Goal: Communication & Community: Ask a question

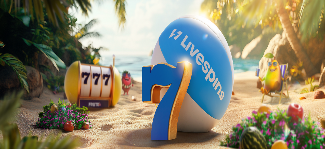
click at [40, 21] on button "Kirjaudu" at bounding box center [37, 18] width 17 height 5
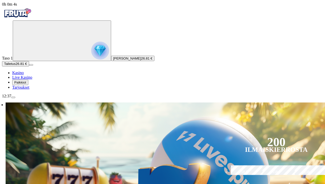
click at [26, 84] on span "Palkkiot" at bounding box center [20, 82] width 12 height 4
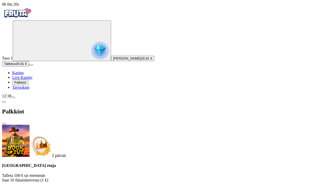
click at [4, 123] on span "close icon" at bounding box center [4, 123] width 0 height 0
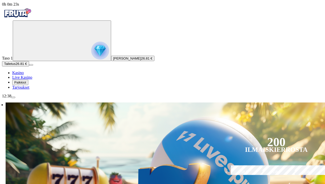
click at [13, 97] on span "menu icon" at bounding box center [13, 97] width 0 height 0
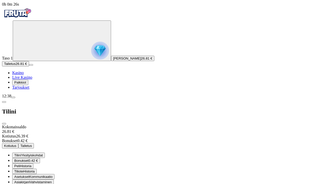
click at [146, 98] on div "Tilini" at bounding box center [163, 111] width 322 height 26
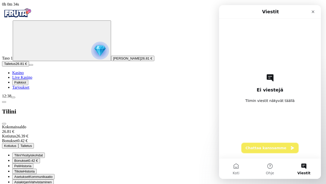
click at [273, 146] on button "Chattaa kanssamme" at bounding box center [270, 148] width 57 height 10
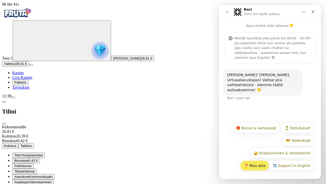
click at [251, 149] on button "❓ Muu asia" at bounding box center [254, 165] width 29 height 10
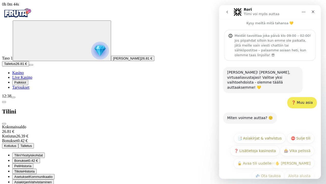
scroll to position [3, 0]
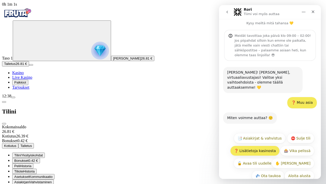
click at [254, 145] on button "❓ Lisätietoja kasinosta" at bounding box center [254, 150] width 49 height 10
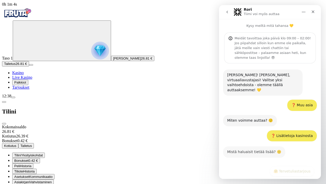
scroll to position [20, 0]
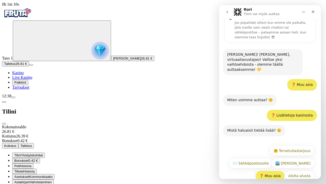
click at [270, 149] on button "❓ Muu asia" at bounding box center [270, 175] width 29 height 10
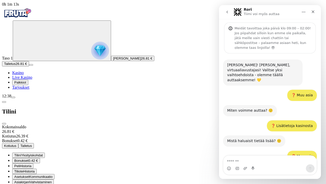
scroll to position [32, 0]
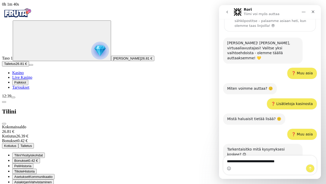
drag, startPoint x: 237, startPoint y: 161, endPoint x: 269, endPoint y: 161, distance: 31.9
click at [269, 149] on textarea "**********" at bounding box center [271, 159] width 94 height 9
drag, startPoint x: 282, startPoint y: 162, endPoint x: 237, endPoint y: 160, distance: 45.7
click at [237, 149] on textarea "**********" at bounding box center [271, 159] width 94 height 9
type textarea "**********"
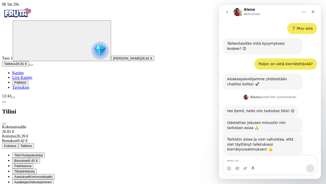
scroll to position [152, 0]
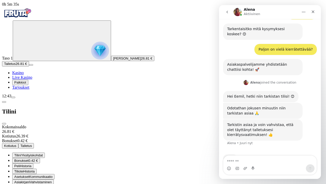
click at [237, 149] on textarea "Viesti…" at bounding box center [271, 159] width 94 height 9
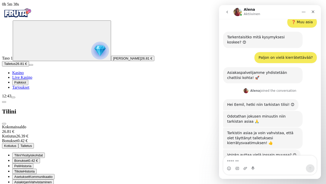
scroll to position [144, 0]
type textarea "**********"
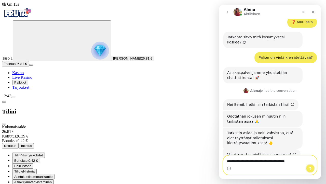
click at [311, 149] on icon "Lähetä viesti…" at bounding box center [310, 167] width 3 height 3
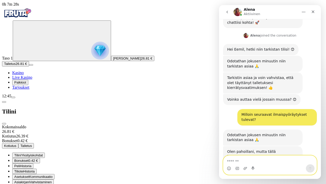
scroll to position [236, 0]
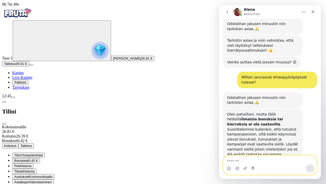
click at [252, 149] on textarea "Viesti…" at bounding box center [271, 159] width 94 height 9
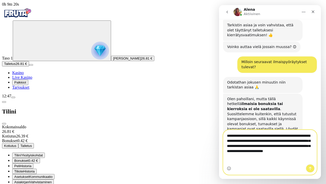
scroll to position [256, 0]
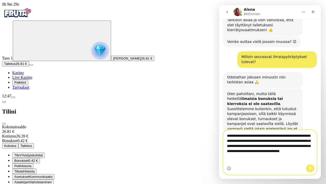
click at [228, 140] on textarea "**********" at bounding box center [271, 144] width 94 height 29
type textarea "**********"
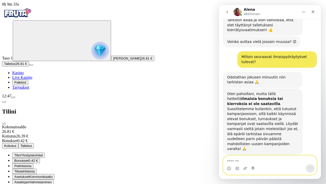
scroll to position [276, 0]
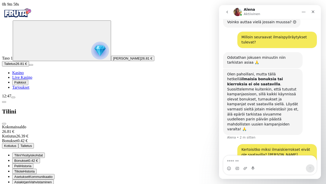
click at [25, 84] on span "Palkkiot" at bounding box center [20, 82] width 12 height 4
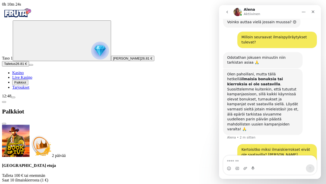
click at [4, 123] on span "close icon" at bounding box center [4, 123] width 0 height 0
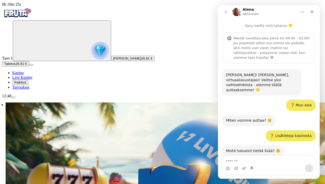
scroll to position [276, 0]
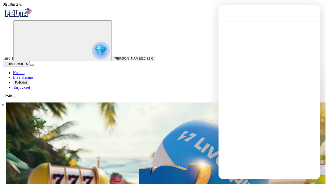
scroll to position [0, 0]
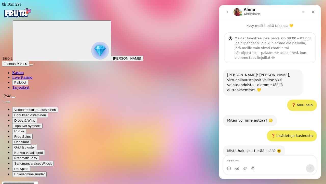
scroll to position [276, 0]
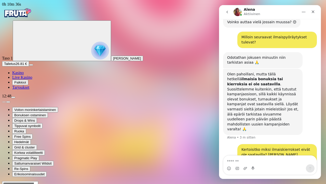
drag, startPoint x: 219, startPoint y: 76, endPoint x: 207, endPoint y: 73, distance: 13.2
click at [219, 73] on html "Alena Aktiivinen Kysy meiltä mitä tahansa 💛 Meidät tavoittaa joka päivä klo 09:…" at bounding box center [270, 91] width 102 height 173
click at [26, 84] on span "Palkkiot" at bounding box center [20, 82] width 12 height 4
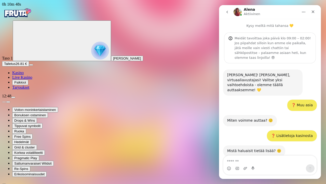
scroll to position [296, 0]
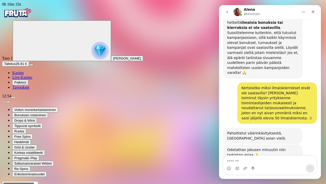
scroll to position [340, 0]
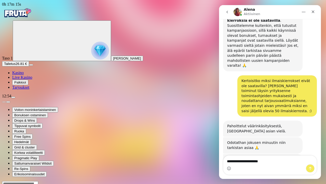
type textarea "**********"
click at [311, 149] on icon "Lähetä viesti…" at bounding box center [311, 168] width 4 height 4
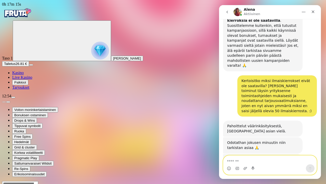
scroll to position [355, 0]
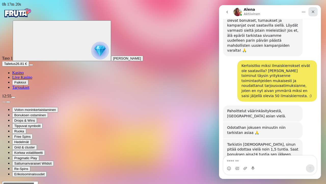
click at [314, 11] on icon "Sulje" at bounding box center [313, 12] width 4 height 4
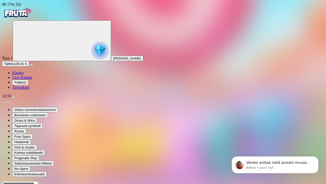
scroll to position [0, 0]
click at [272, 149] on p "Voinko auttaa vielä jossain muussa? 😊" at bounding box center [280, 162] width 66 height 5
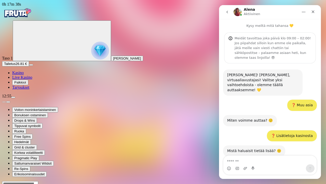
scroll to position [370, 0]
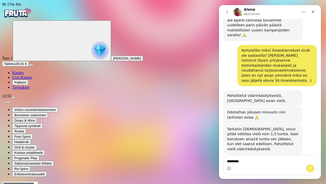
type textarea "*********"
click at [311, 149] on icon "Lähetä viesti…" at bounding box center [311, 168] width 4 height 4
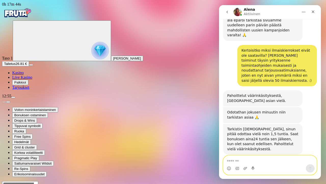
scroll to position [385, 0]
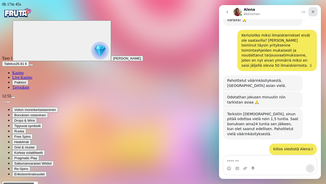
click at [314, 12] on icon "Sulje" at bounding box center [313, 11] width 3 height 3
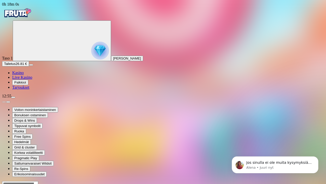
scroll to position [415, 0]
click at [273, 149] on p "Alena • Juuri nyt" at bounding box center [280, 167] width 66 height 5
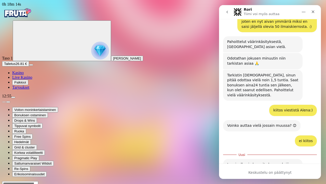
scroll to position [0, 0]
click at [313, 12] on icon "Sulje" at bounding box center [313, 11] width 3 height 3
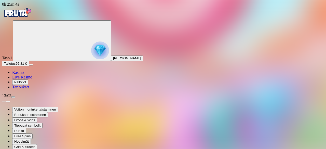
scroll to position [457, 0]
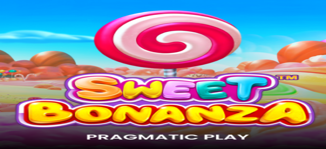
click at [21, 75] on span "Kasino" at bounding box center [17, 72] width 11 height 4
click at [25, 79] on span "Live Kasino" at bounding box center [22, 77] width 20 height 4
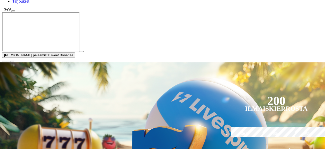
scroll to position [89, 0]
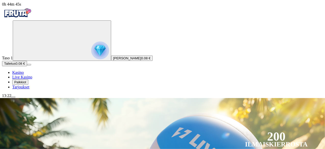
click at [21, 6] on span "0h 44m 45s" at bounding box center [11, 4] width 19 height 4
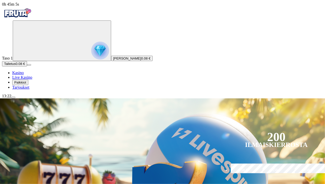
click at [26, 84] on span "Palkkiot" at bounding box center [20, 82] width 12 height 4
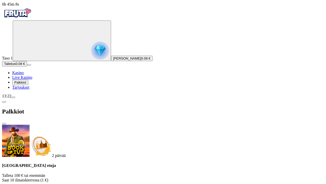
click at [4, 123] on span "close icon" at bounding box center [4, 123] width 0 height 0
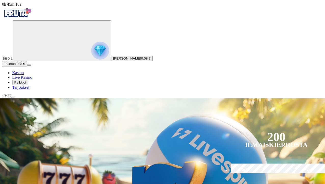
click at [24, 84] on span "Palkkiot" at bounding box center [20, 82] width 12 height 4
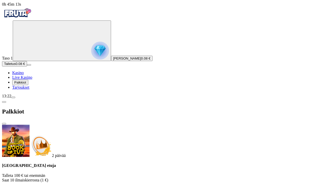
click at [4, 123] on span "close icon" at bounding box center [4, 123] width 0 height 0
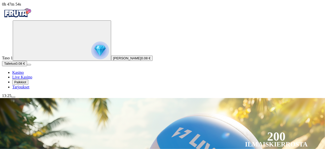
click at [24, 75] on span "Kasino" at bounding box center [17, 72] width 11 height 4
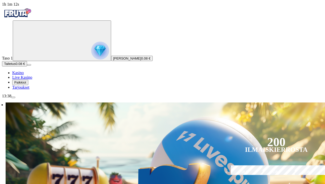
click at [25, 84] on span "Palkkiot" at bounding box center [20, 82] width 12 height 4
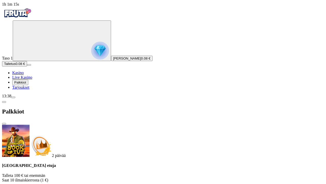
click at [4, 123] on span "close icon" at bounding box center [4, 123] width 0 height 0
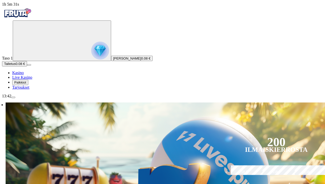
click at [25, 84] on span "Palkkiot" at bounding box center [20, 82] width 12 height 4
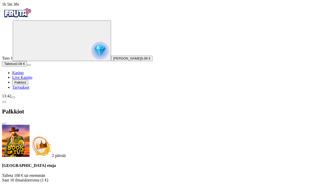
click at [4, 123] on span "close icon" at bounding box center [4, 123] width 0 height 0
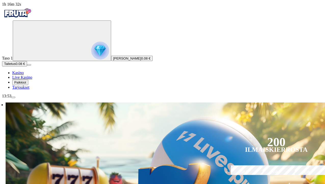
click at [26, 84] on span "Palkkiot" at bounding box center [20, 82] width 12 height 4
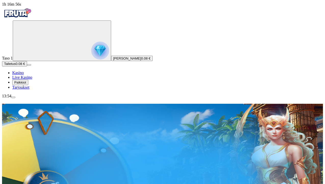
click at [23, 84] on span "Palkkiot" at bounding box center [20, 82] width 12 height 4
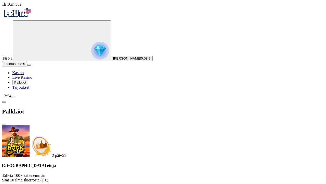
click at [4, 123] on span "close icon" at bounding box center [4, 123] width 0 height 0
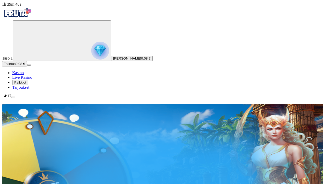
click at [26, 84] on span "Palkkiot" at bounding box center [20, 82] width 12 height 4
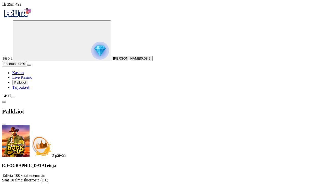
click at [4, 123] on span "close icon" at bounding box center [4, 123] width 0 height 0
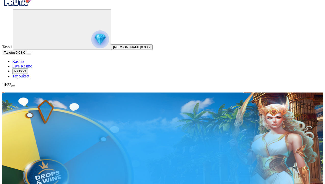
click at [26, 73] on span "Palkkiot" at bounding box center [20, 71] width 12 height 4
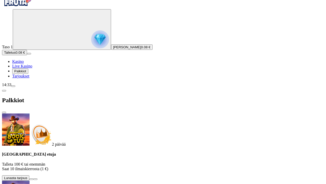
click at [4, 112] on span "close icon" at bounding box center [4, 112] width 0 height 0
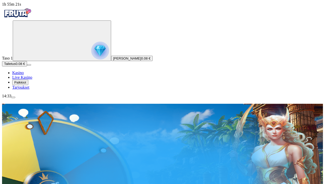
click at [26, 84] on span "Palkkiot" at bounding box center [20, 82] width 12 height 4
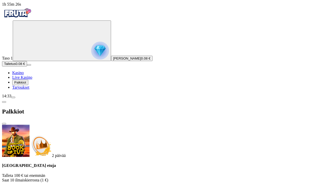
click at [4, 123] on span "close icon" at bounding box center [4, 123] width 0 height 0
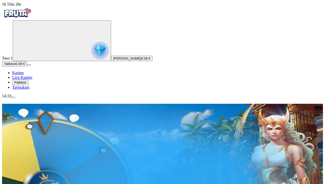
click at [13, 97] on span "menu icon" at bounding box center [13, 97] width 0 height 0
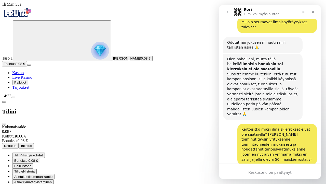
scroll to position [415, 0]
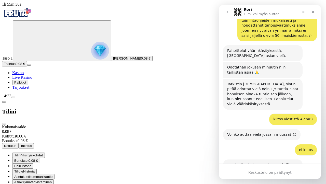
click at [226, 11] on icon "go back" at bounding box center [227, 12] width 4 height 4
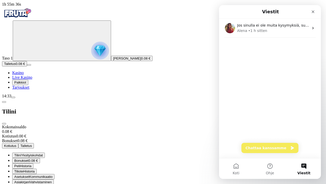
scroll to position [0, 0]
click at [266, 146] on button "Chattaa kanssamme" at bounding box center [270, 148] width 57 height 10
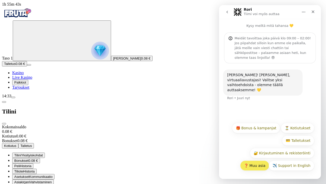
click at [252, 149] on button "❓ Muu asia" at bounding box center [254, 165] width 29 height 10
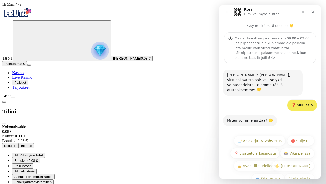
scroll to position [3, 0]
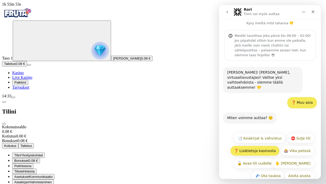
click at [266, 145] on button "❓ Lisätietoja kasinosta" at bounding box center [254, 150] width 49 height 10
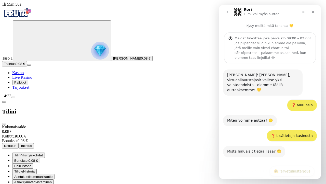
scroll to position [20, 0]
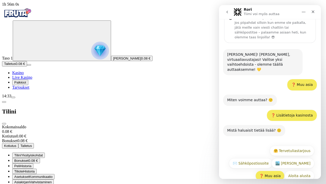
click at [265, 149] on button "❓ Muu asia" at bounding box center [270, 175] width 29 height 10
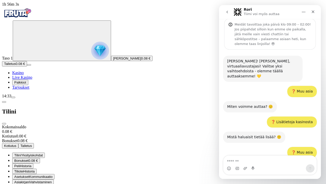
scroll to position [32, 0]
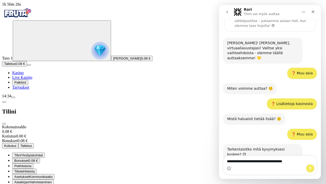
type textarea "**********"
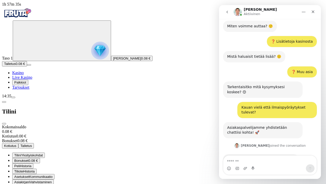
scroll to position [111, 0]
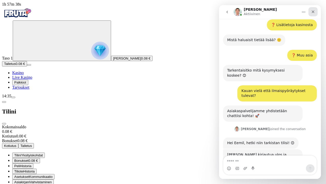
click at [314, 15] on div "Sulje" at bounding box center [313, 11] width 9 height 9
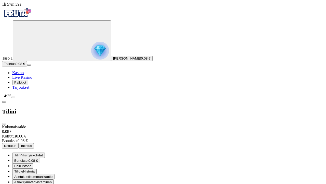
click at [4, 123] on span "close icon" at bounding box center [4, 123] width 0 height 0
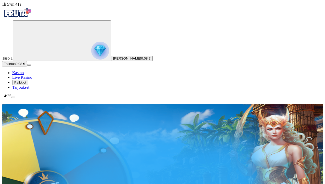
click at [141, 60] on span "0.08 €" at bounding box center [145, 58] width 9 height 4
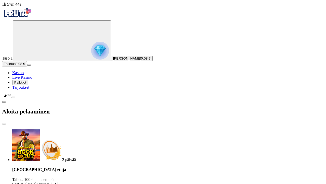
click at [4, 123] on span "close icon" at bounding box center [4, 123] width 0 height 0
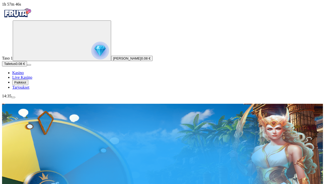
click at [13, 97] on span "menu icon" at bounding box center [13, 97] width 0 height 0
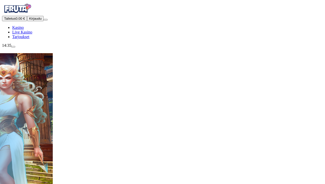
click at [31, 20] on span "Kirjaudu" at bounding box center [35, 19] width 12 height 4
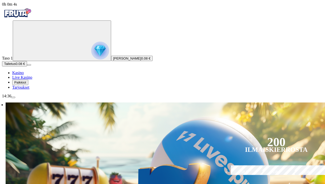
click at [26, 84] on span "Palkkiot" at bounding box center [20, 82] width 12 height 4
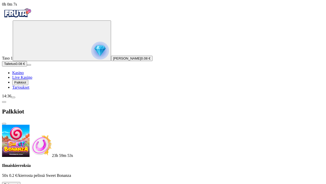
click at [24, 149] on button at bounding box center [22, 186] width 4 height 2
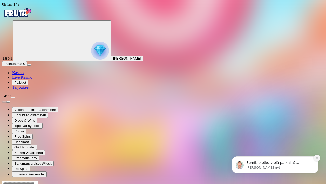
click at [316, 149] on icon "Dismiss notification" at bounding box center [317, 157] width 3 height 3
click at [314, 149] on button "Dismiss notification" at bounding box center [317, 157] width 7 height 7
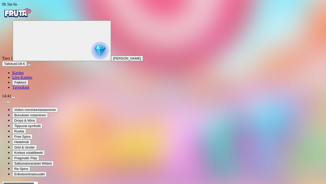
click at [32, 79] on span "Live Kasino" at bounding box center [22, 77] width 20 height 4
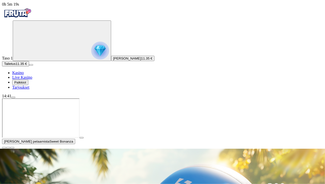
click at [4, 147] on span "close icon" at bounding box center [4, 147] width 0 height 0
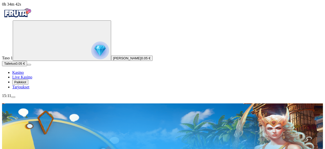
click at [24, 75] on span "Kasino" at bounding box center [17, 72] width 11 height 4
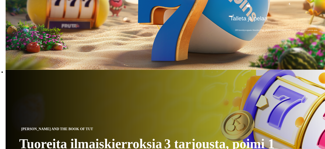
scroll to position [180, 0]
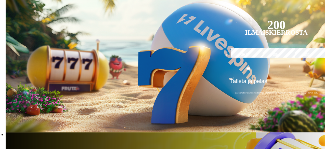
scroll to position [119, 0]
